Goal: Find specific page/section: Find specific page/section

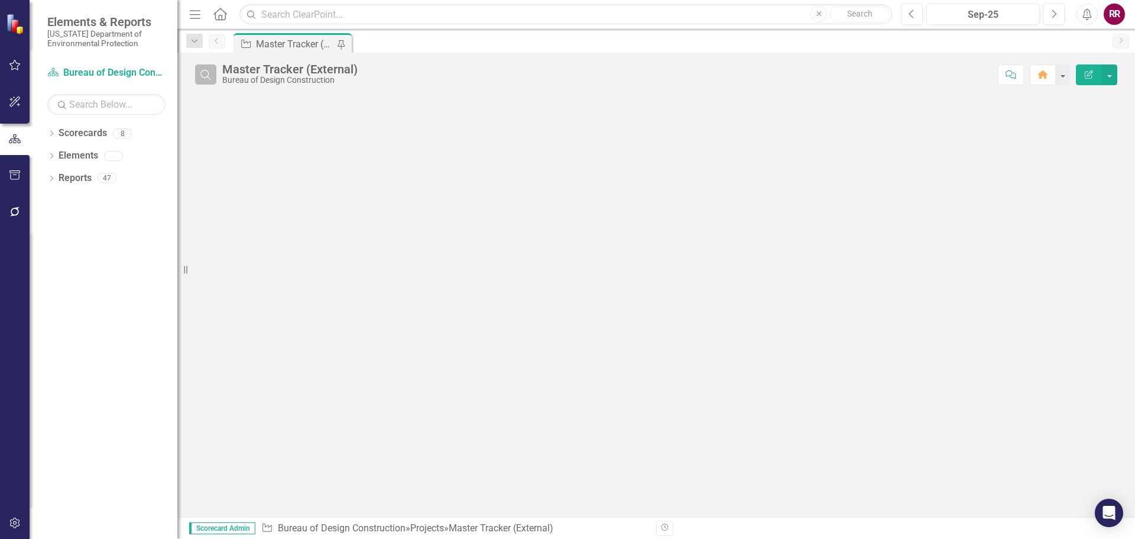
click at [208, 78] on icon "Search" at bounding box center [205, 74] width 13 height 11
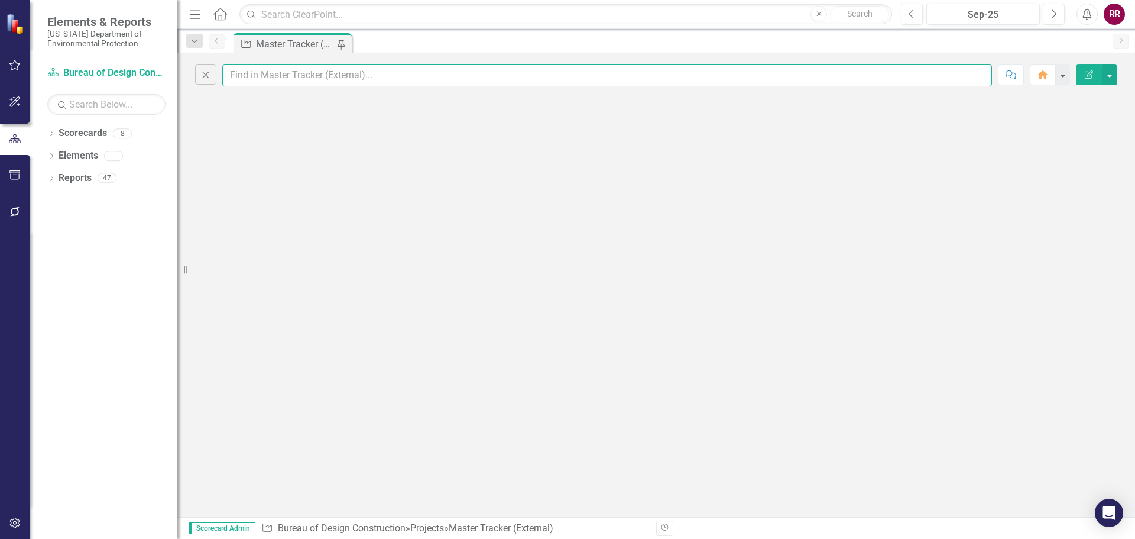
click at [273, 78] on input "text" at bounding box center [607, 75] width 770 height 22
type input "finkbeiner"
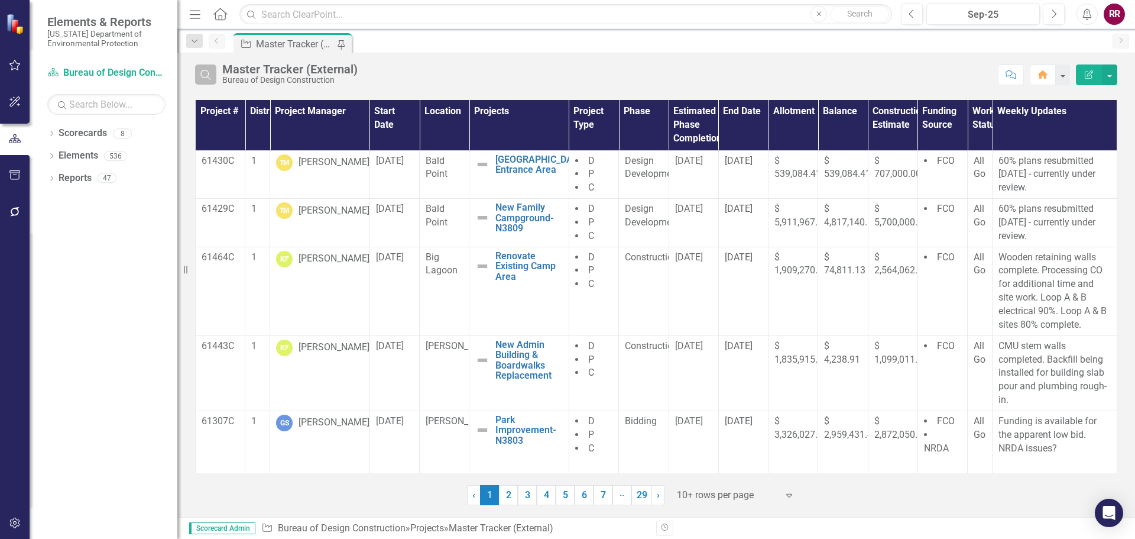
click at [204, 69] on icon "Search" at bounding box center [205, 74] width 13 height 11
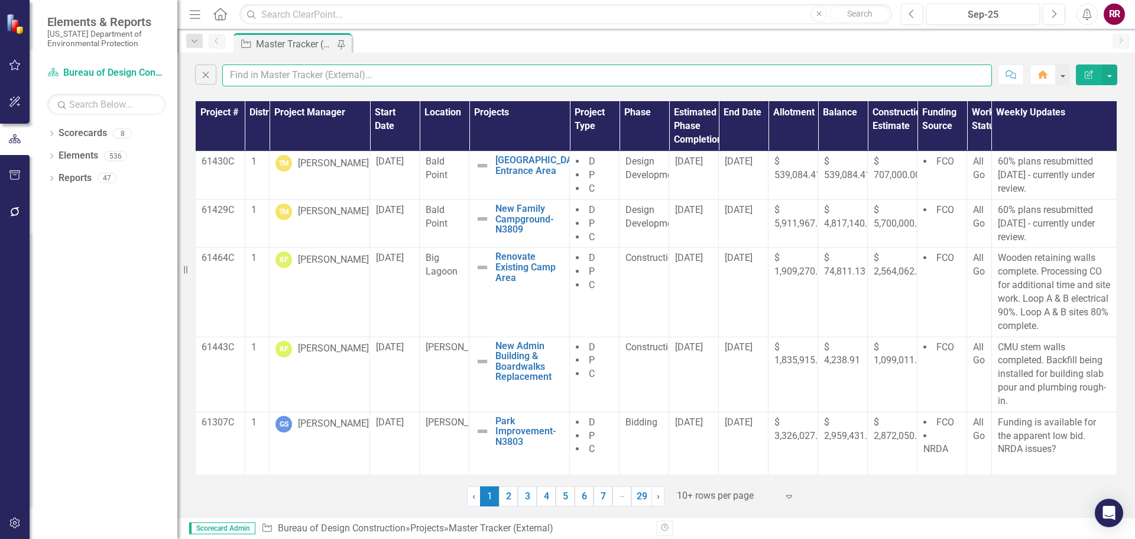
click at [251, 75] on input "text" at bounding box center [607, 75] width 770 height 22
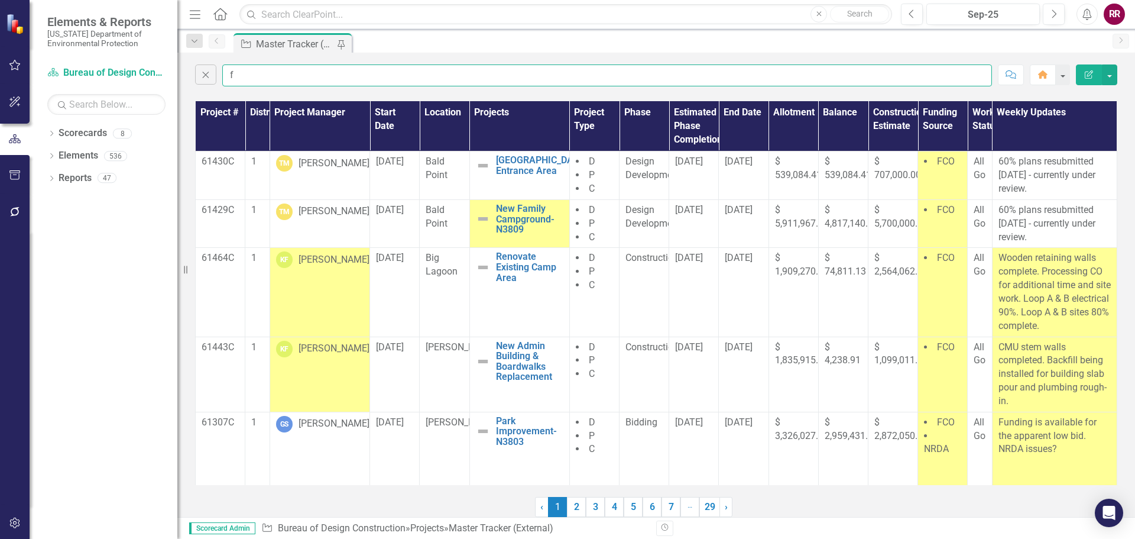
type input "finkbeiner"
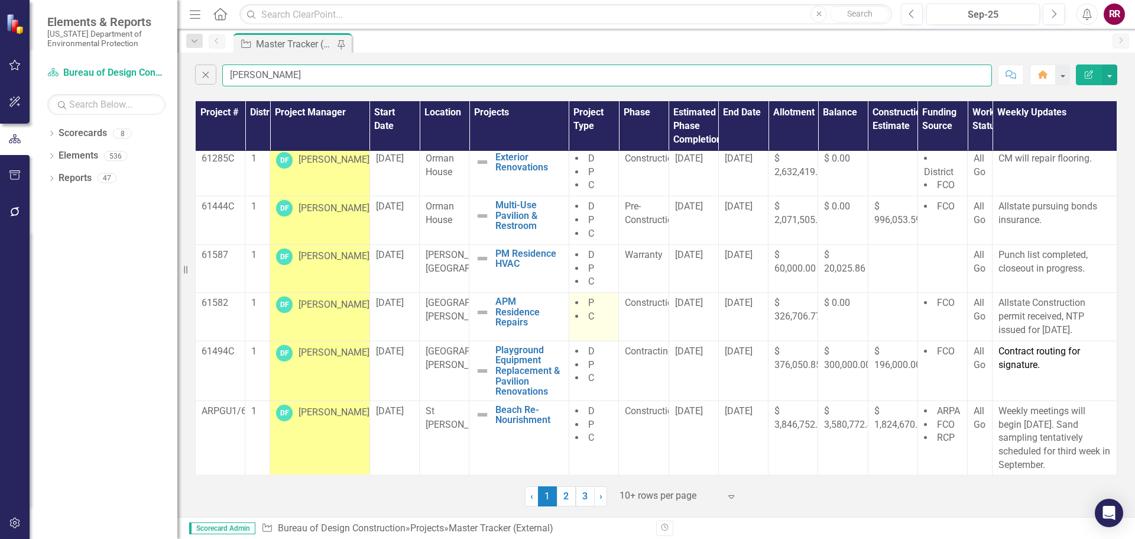
scroll to position [185, 0]
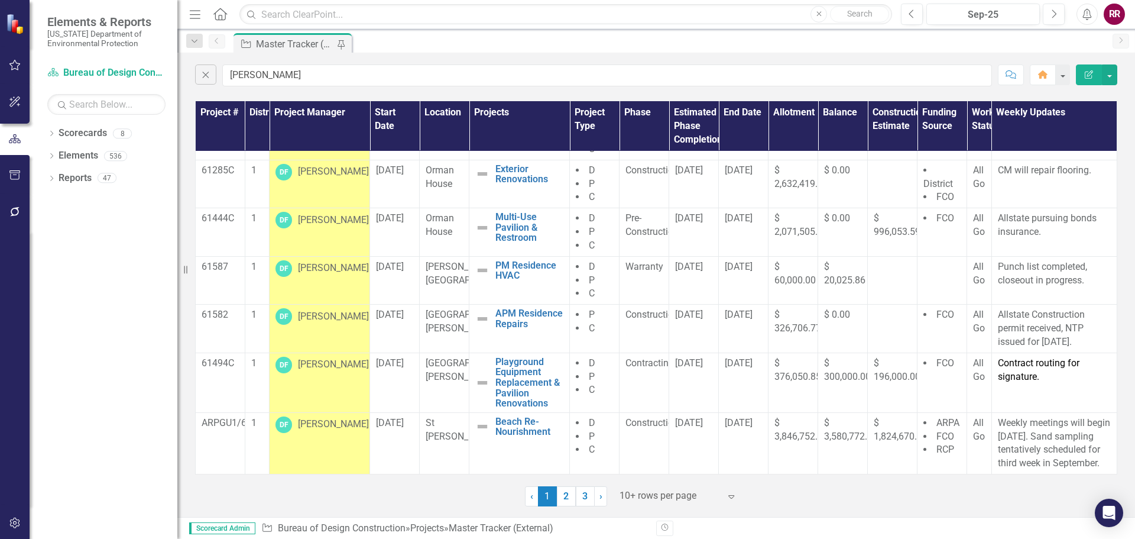
click at [568, 495] on link "2" at bounding box center [566, 496] width 19 height 20
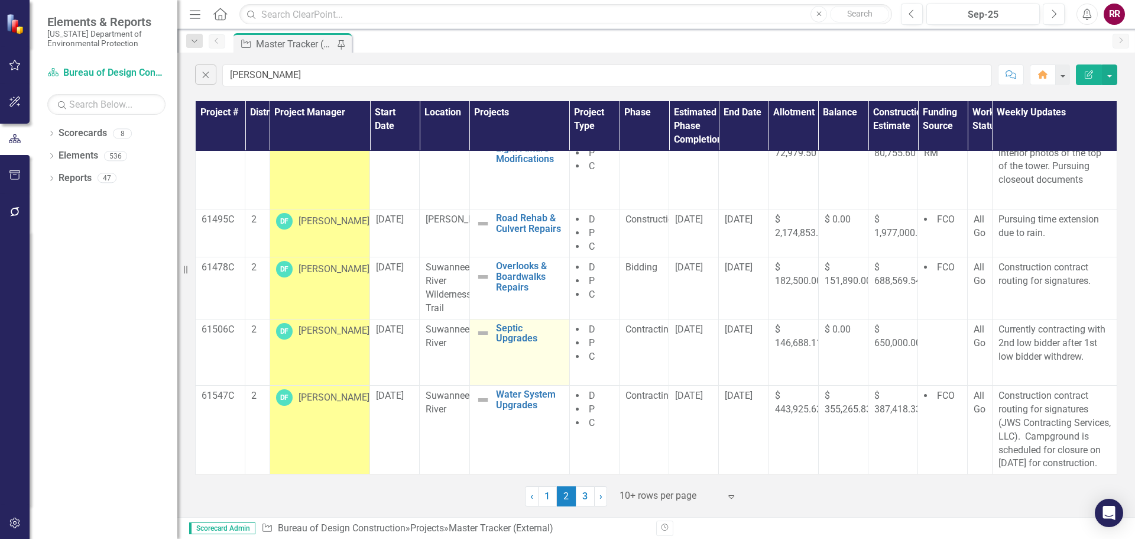
scroll to position [304, 0]
click at [586, 497] on link "3" at bounding box center [585, 496] width 19 height 20
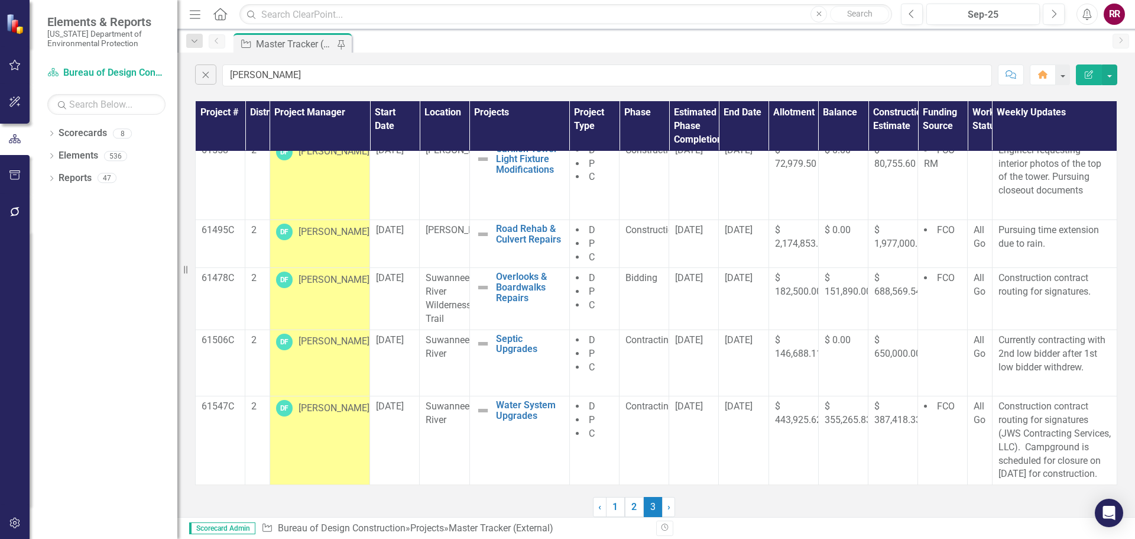
scroll to position [0, 0]
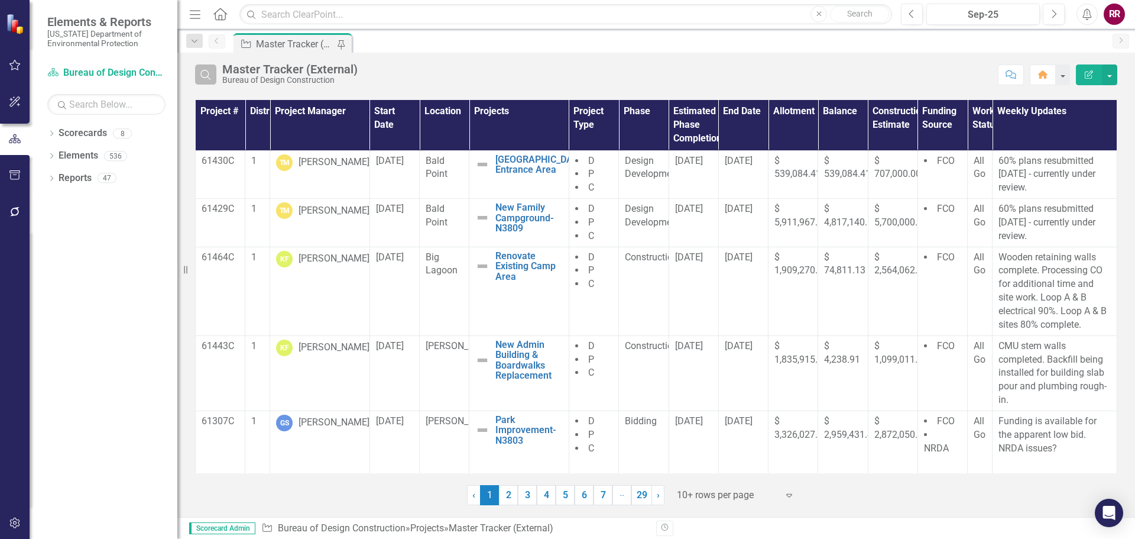
click at [203, 74] on icon "Search" at bounding box center [205, 74] width 13 height 11
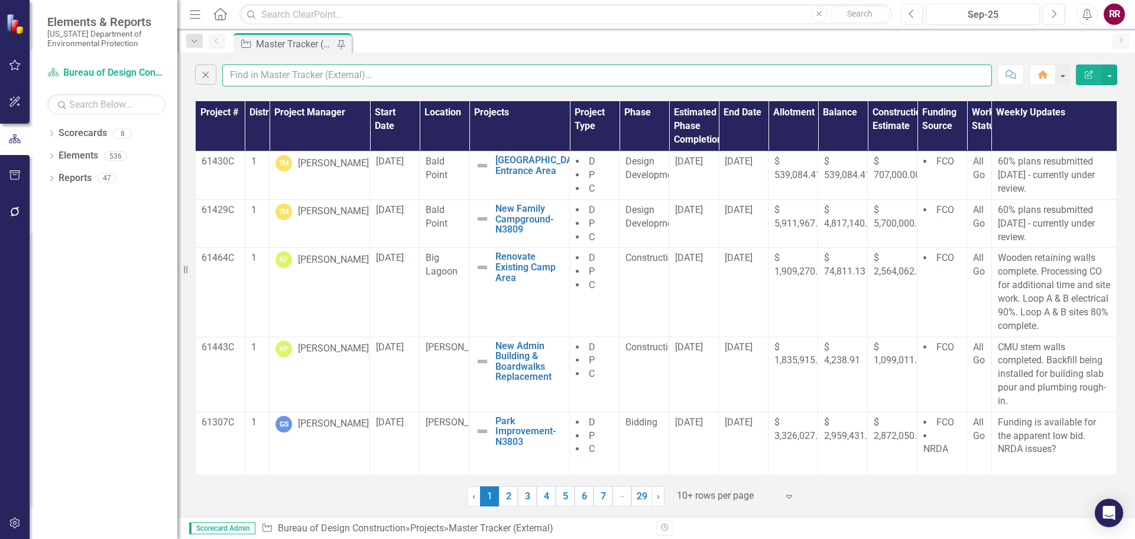
click at [258, 83] on input "text" at bounding box center [607, 75] width 770 height 22
type input "[PERSON_NAME]"
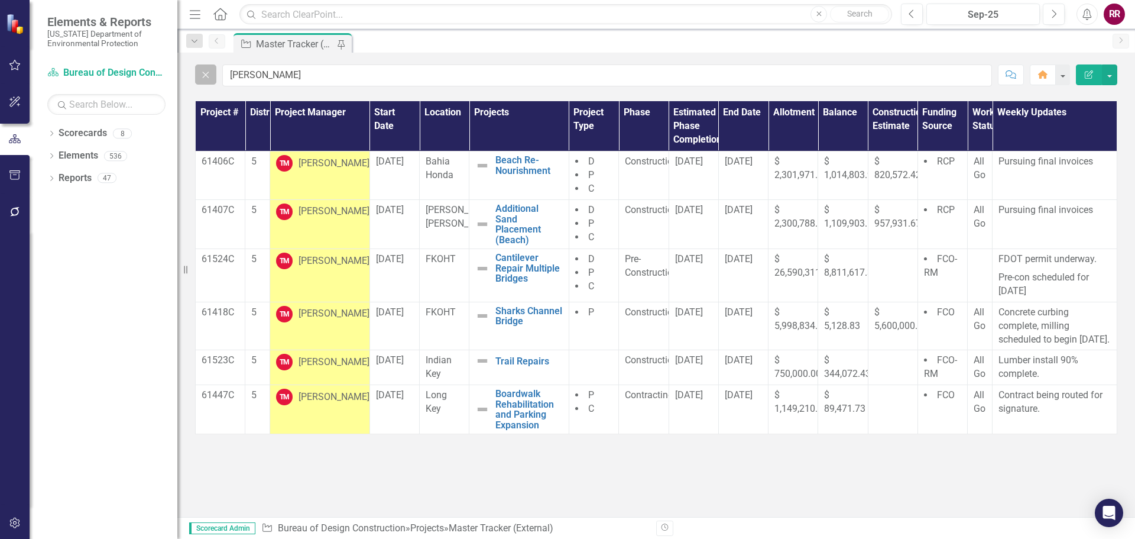
click at [211, 80] on button "Close" at bounding box center [205, 74] width 21 height 20
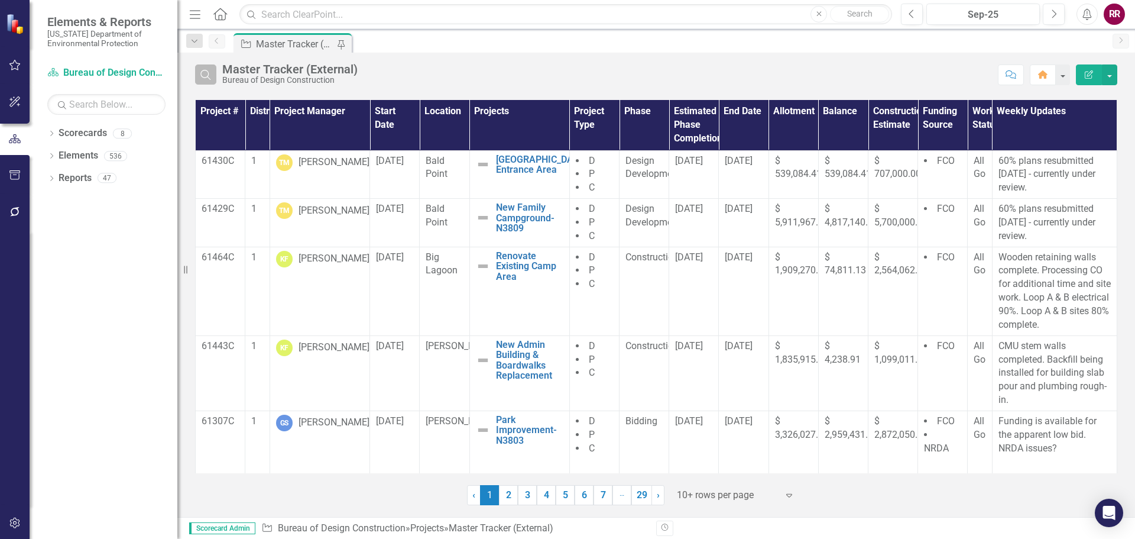
click at [209, 76] on icon "Search" at bounding box center [205, 74] width 13 height 11
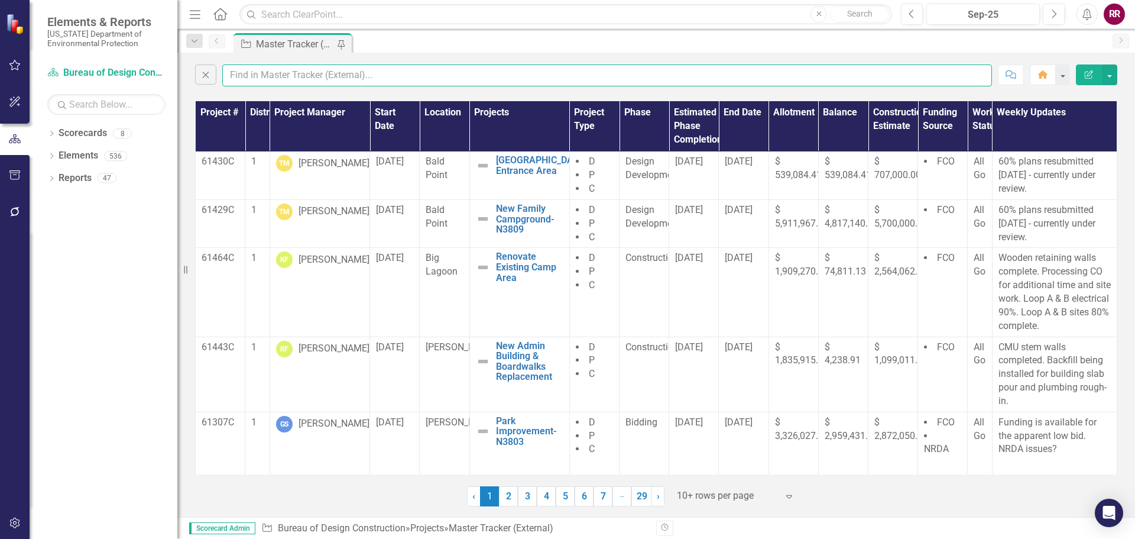
click at [270, 72] on input "text" at bounding box center [607, 75] width 770 height 22
